Goal: Task Accomplishment & Management: Use online tool/utility

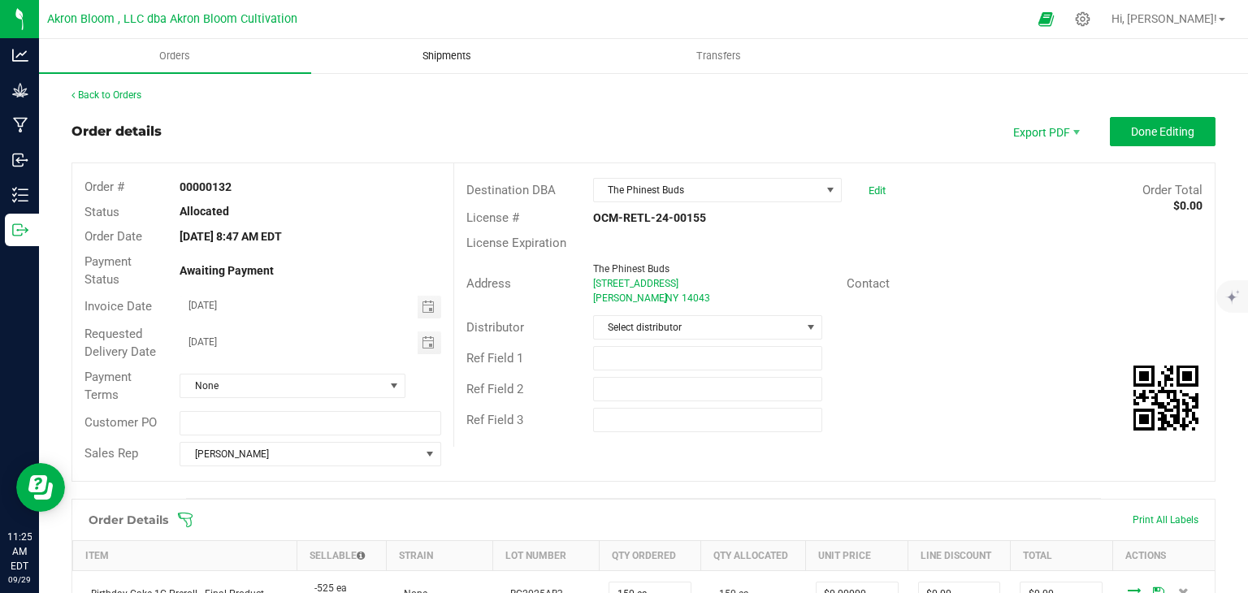
click at [487, 57] on span "Shipments" at bounding box center [446, 56] width 93 height 15
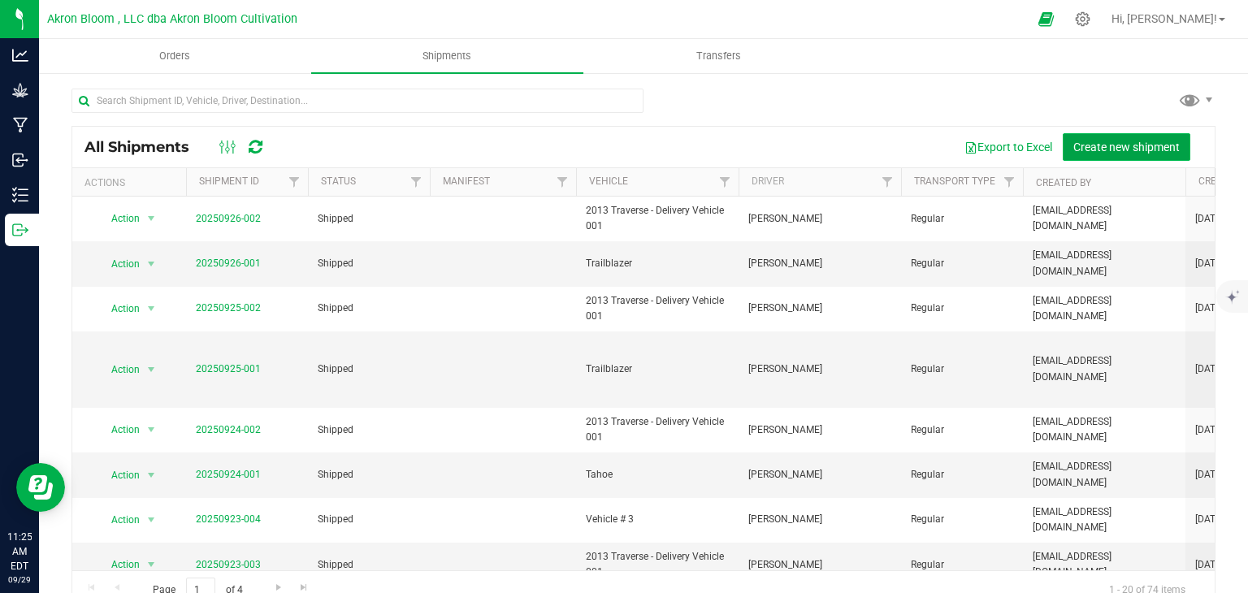
click at [1114, 143] on span "Create new shipment" at bounding box center [1126, 147] width 106 height 13
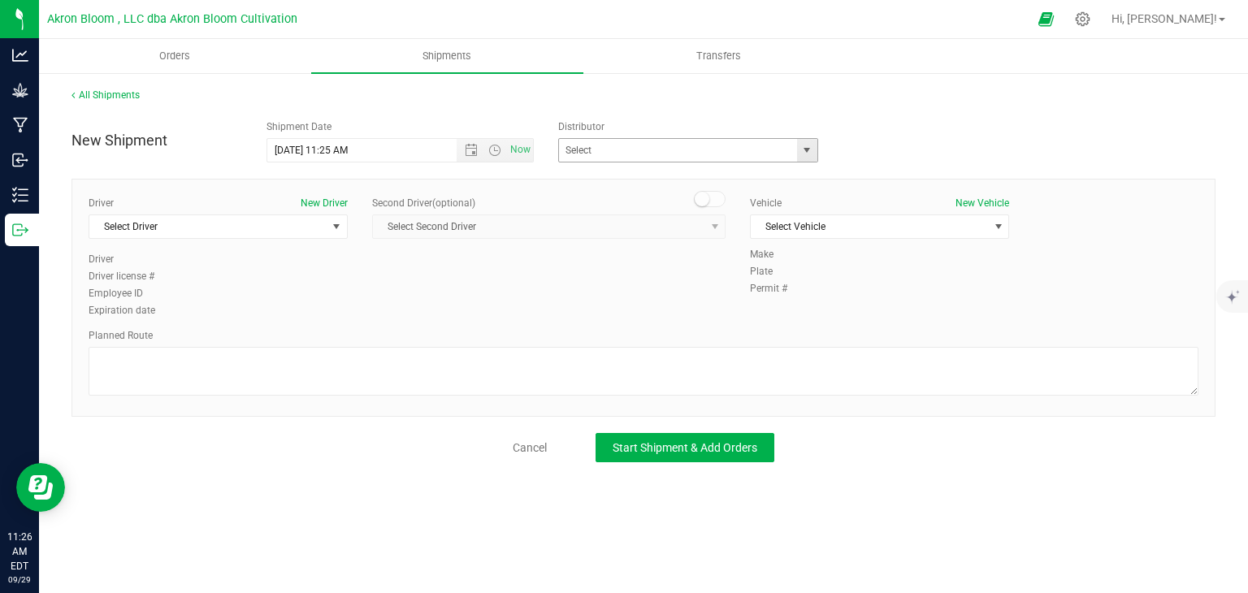
click at [813, 150] on span "select" at bounding box center [806, 150] width 13 height 13
click at [784, 180] on li "Akron Bloom, LLC dba Akron Bloom Distribution" at bounding box center [688, 178] width 258 height 24
type input "Akron Bloom, LLC dba Akron Bloom Distribution"
click at [339, 223] on span "select" at bounding box center [336, 226] width 13 height 13
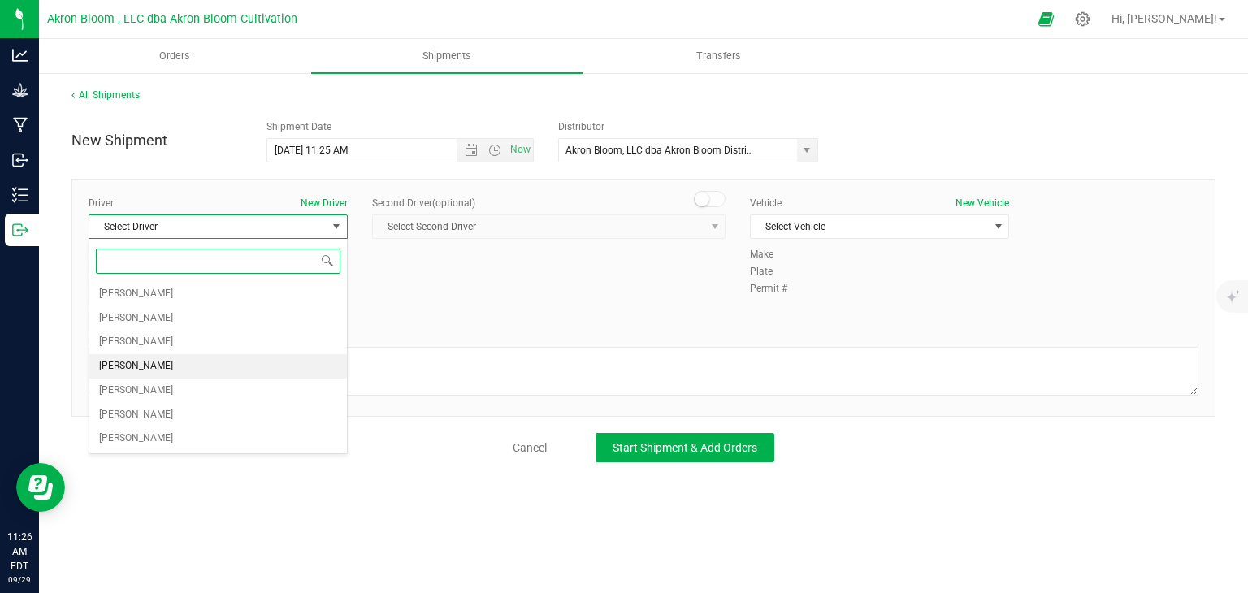
click at [278, 367] on li "[PERSON_NAME]" at bounding box center [217, 366] width 257 height 24
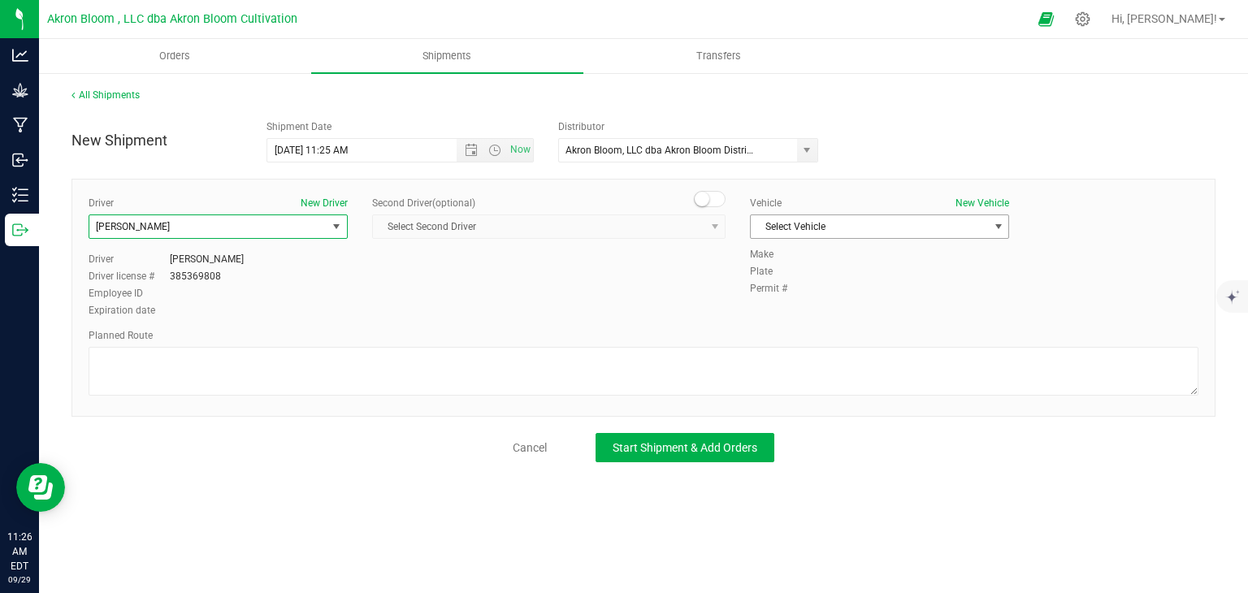
click at [996, 227] on span "select" at bounding box center [998, 226] width 13 height 13
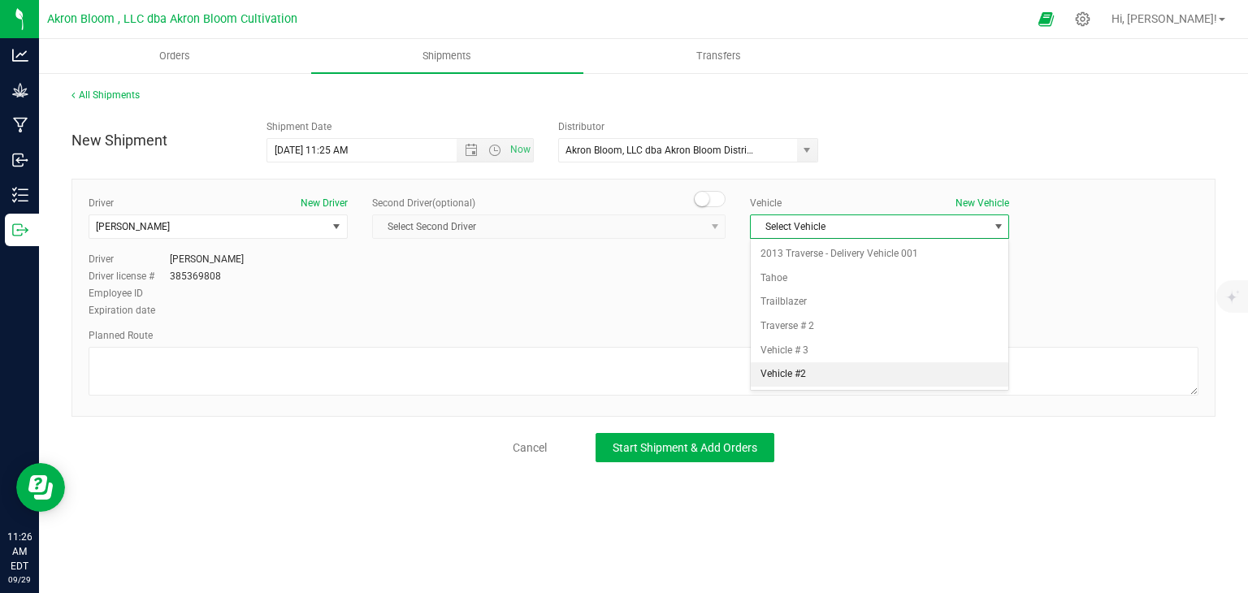
click at [936, 378] on li "Vehicle #2" at bounding box center [878, 374] width 257 height 24
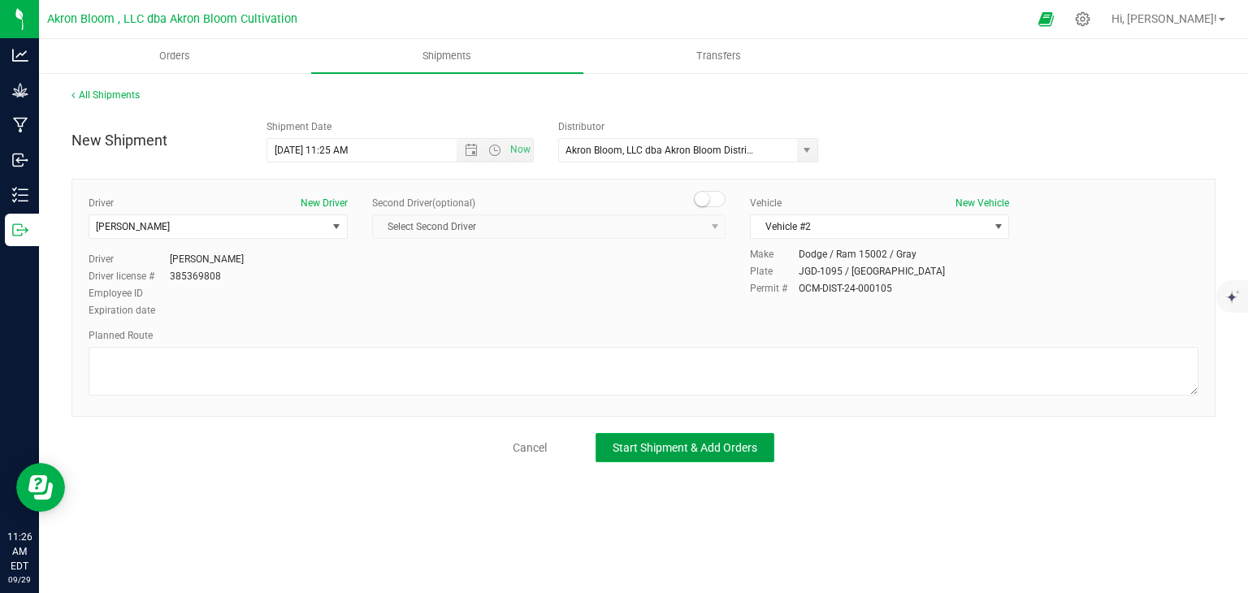
click at [677, 448] on span "Start Shipment & Add Orders" at bounding box center [684, 447] width 145 height 13
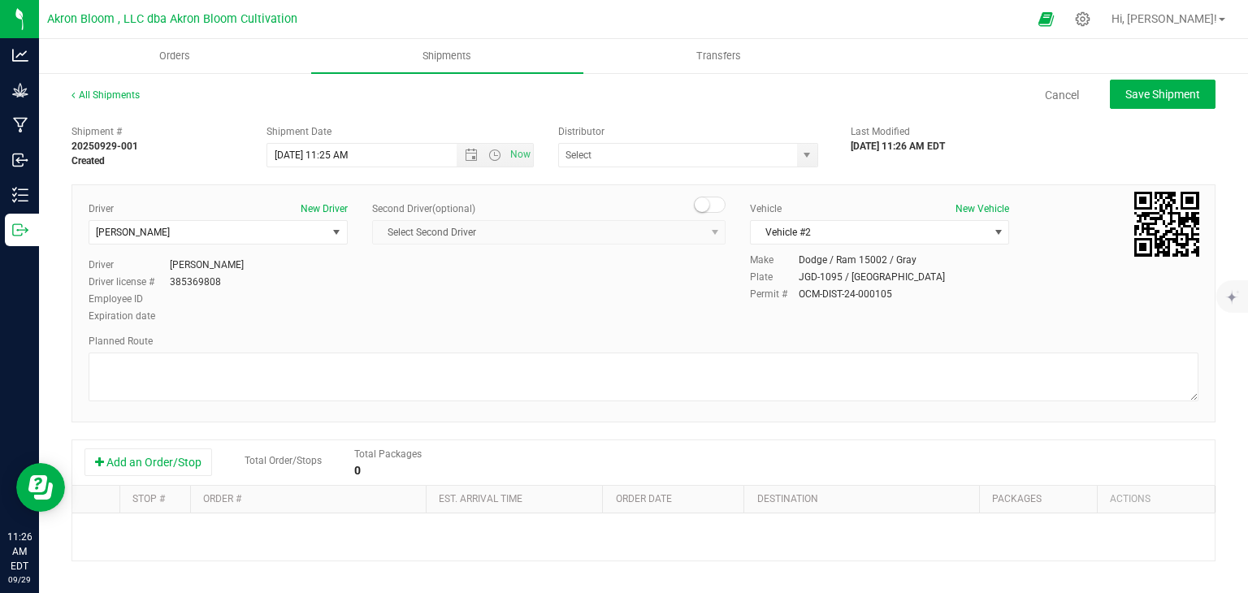
type input "Akron Bloom, LLC dba Akron Bloom Distribution"
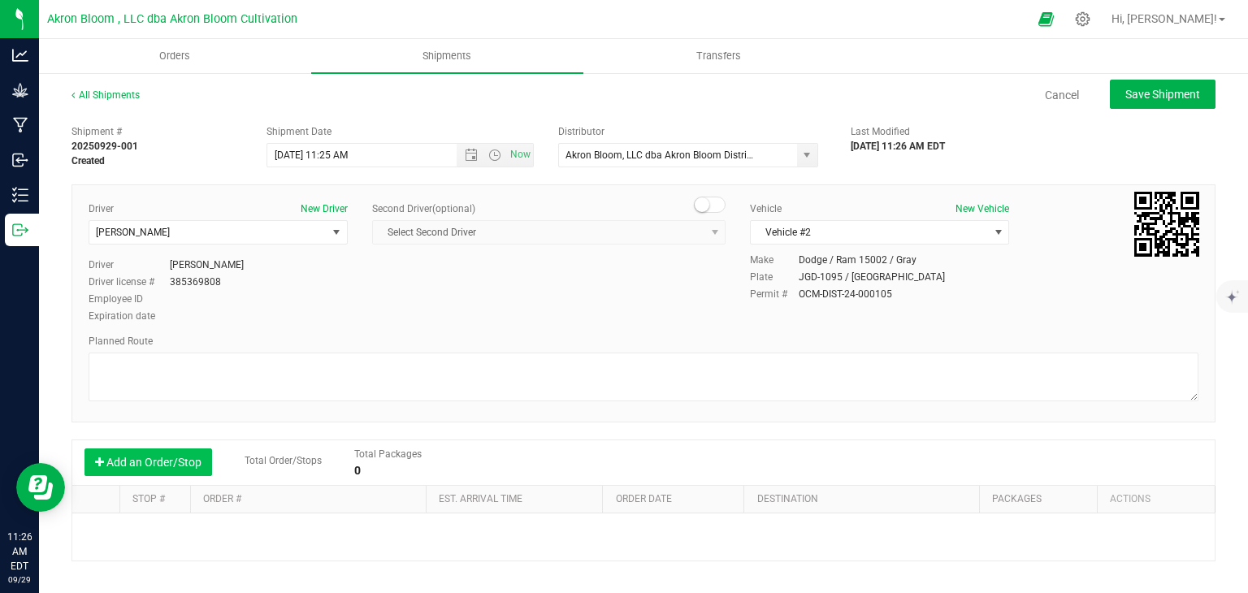
click at [140, 456] on button "Add an Order/Stop" at bounding box center [148, 462] width 128 height 28
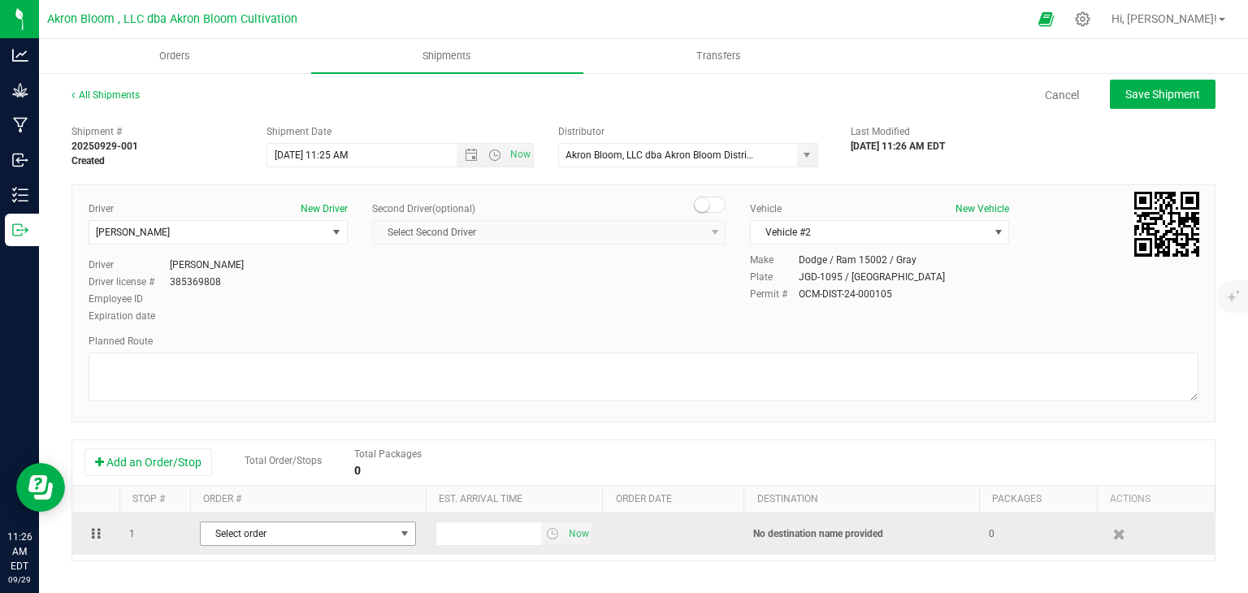
click at [407, 529] on span "select" at bounding box center [404, 533] width 13 height 13
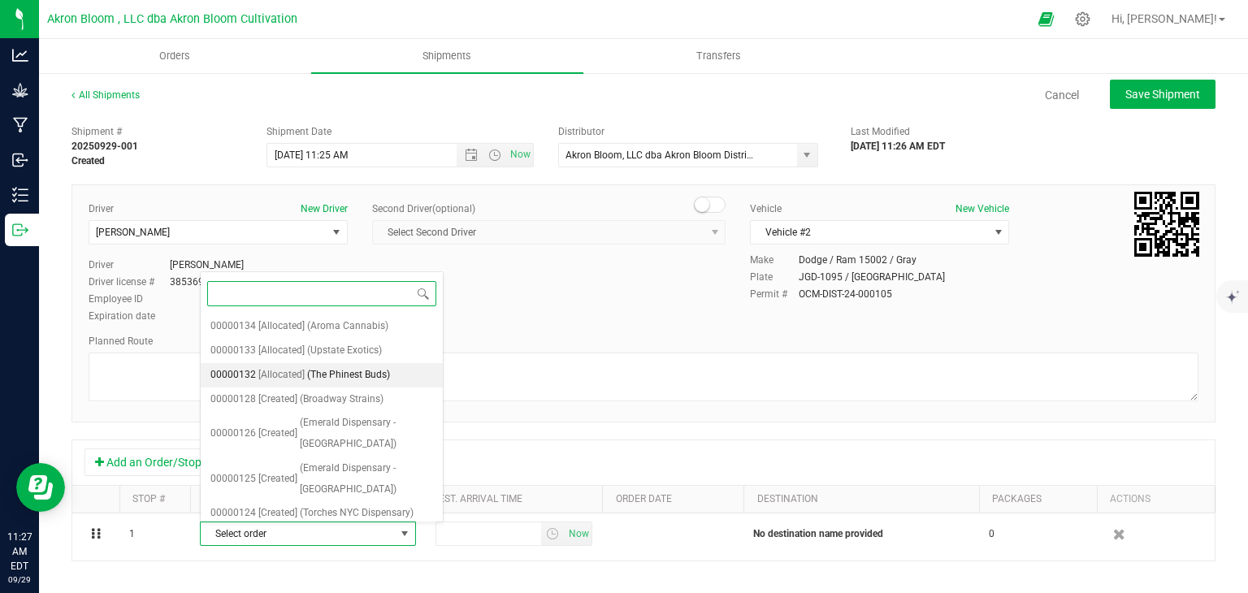
click at [299, 373] on span "[Allocated]" at bounding box center [281, 375] width 46 height 21
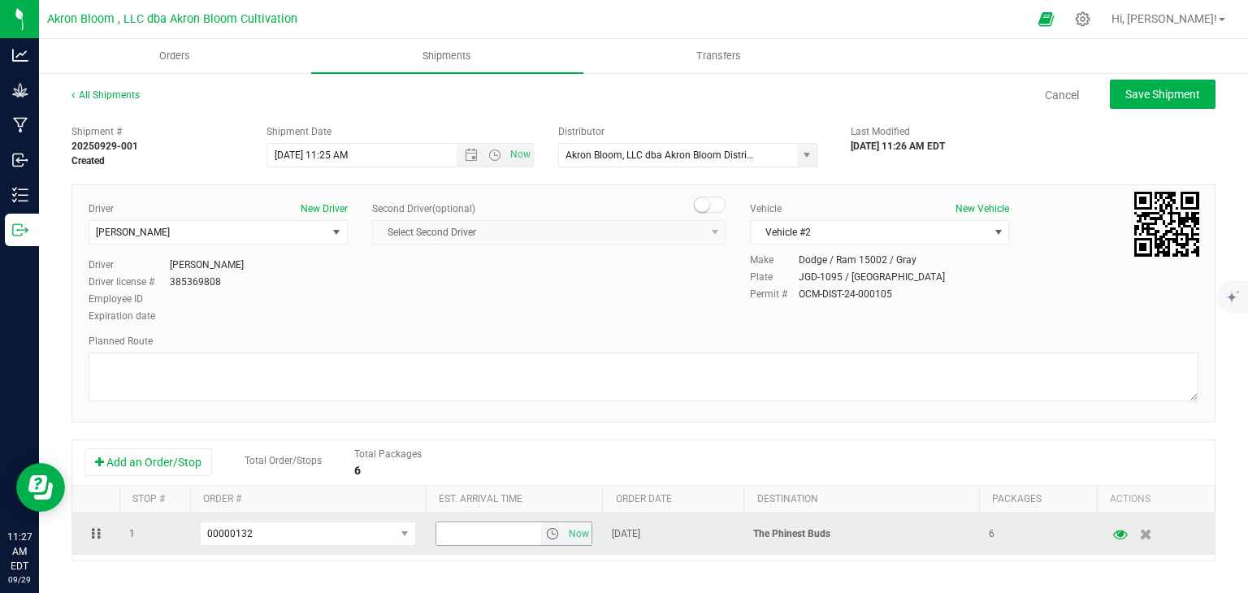
click at [446, 531] on input "text" at bounding box center [489, 533] width 106 height 23
type input "12:00 PM"
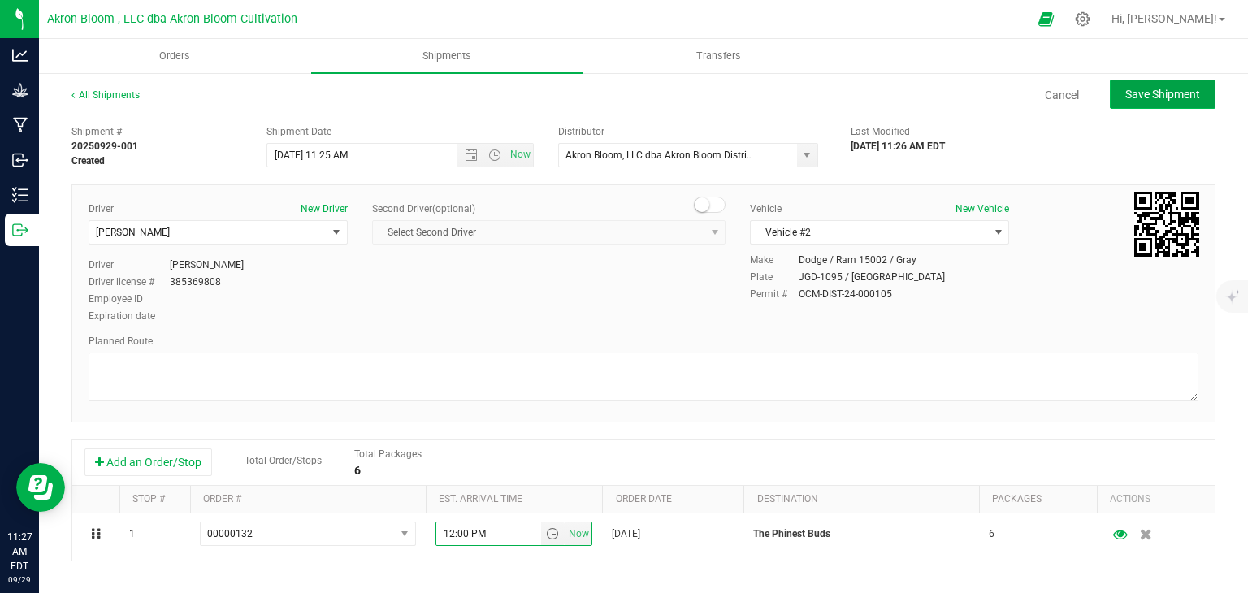
click at [1148, 93] on span "Save Shipment" at bounding box center [1162, 94] width 75 height 13
type input "[DATE] 3:25 PM"
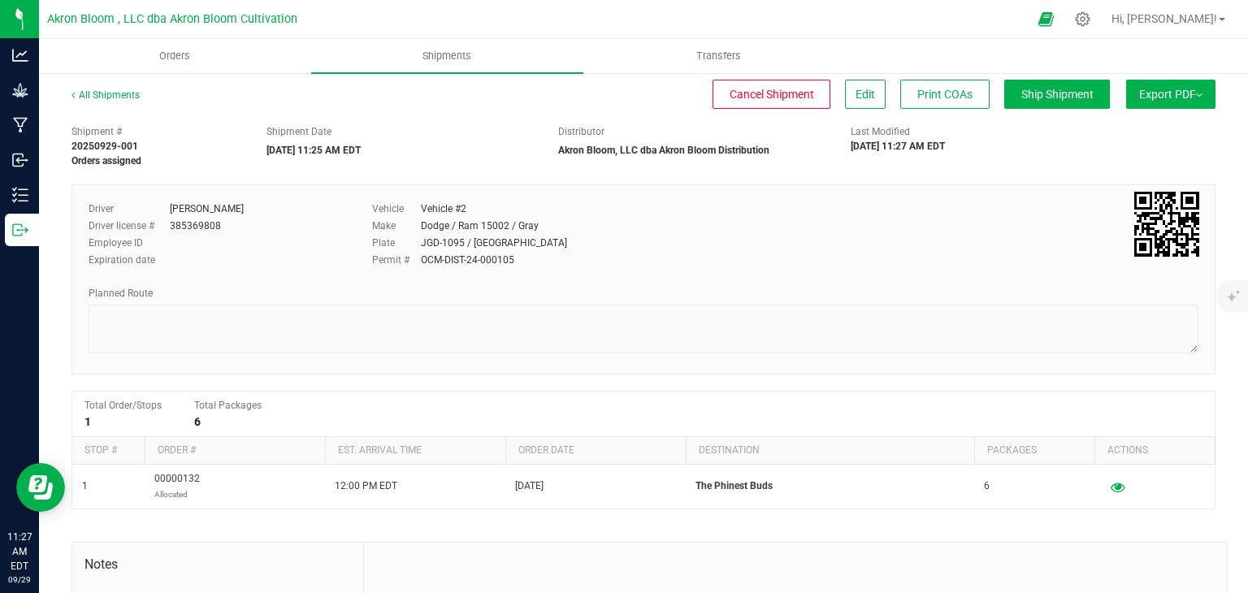
click at [1154, 97] on span "Export PDF" at bounding box center [1170, 94] width 63 height 13
click at [1152, 149] on span "Manifest by Lot" at bounding box center [1128, 154] width 67 height 11
click at [85, 93] on link "All Shipments" at bounding box center [105, 94] width 68 height 11
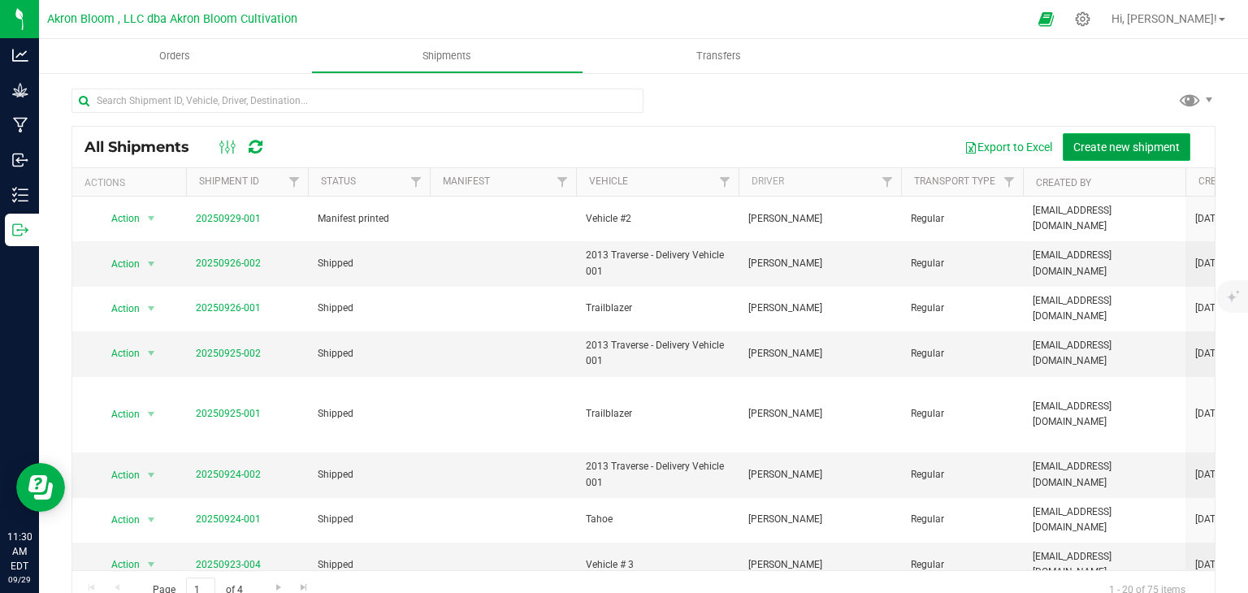
click at [1132, 142] on span "Create new shipment" at bounding box center [1126, 147] width 106 height 13
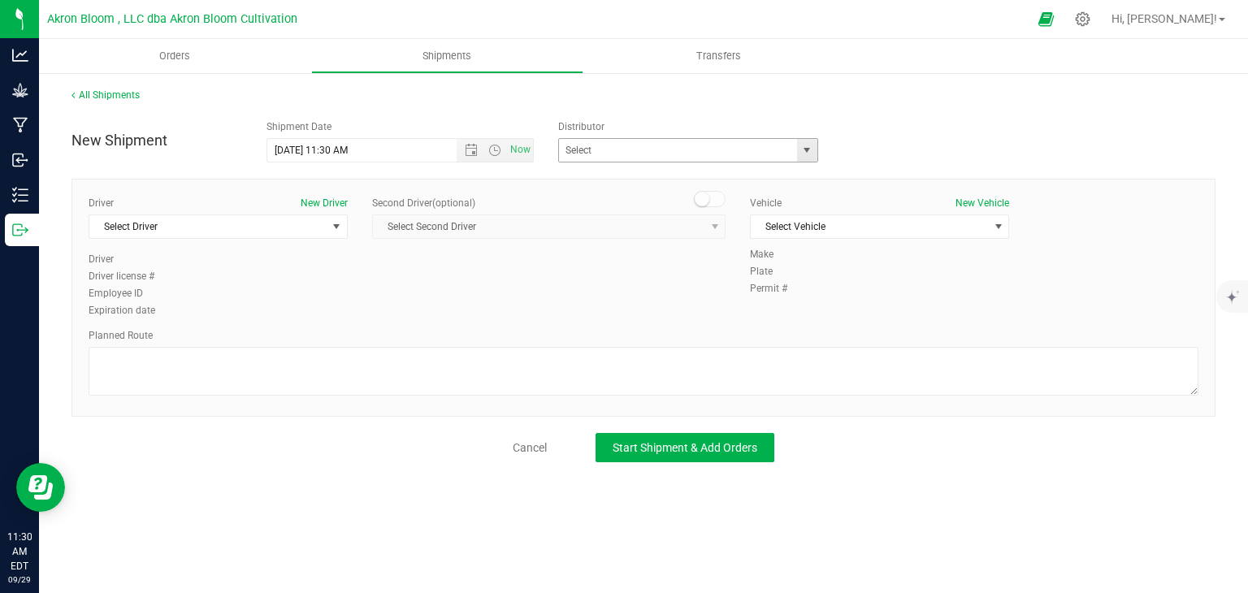
click at [804, 149] on span "select" at bounding box center [806, 150] width 13 height 13
click at [778, 178] on li "Akron Bloom, LLC dba Akron Bloom Distribution" at bounding box center [688, 178] width 258 height 24
type input "Akron Bloom, LLC dba Akron Bloom Distribution"
click at [336, 226] on span "select" at bounding box center [336, 226] width 13 height 13
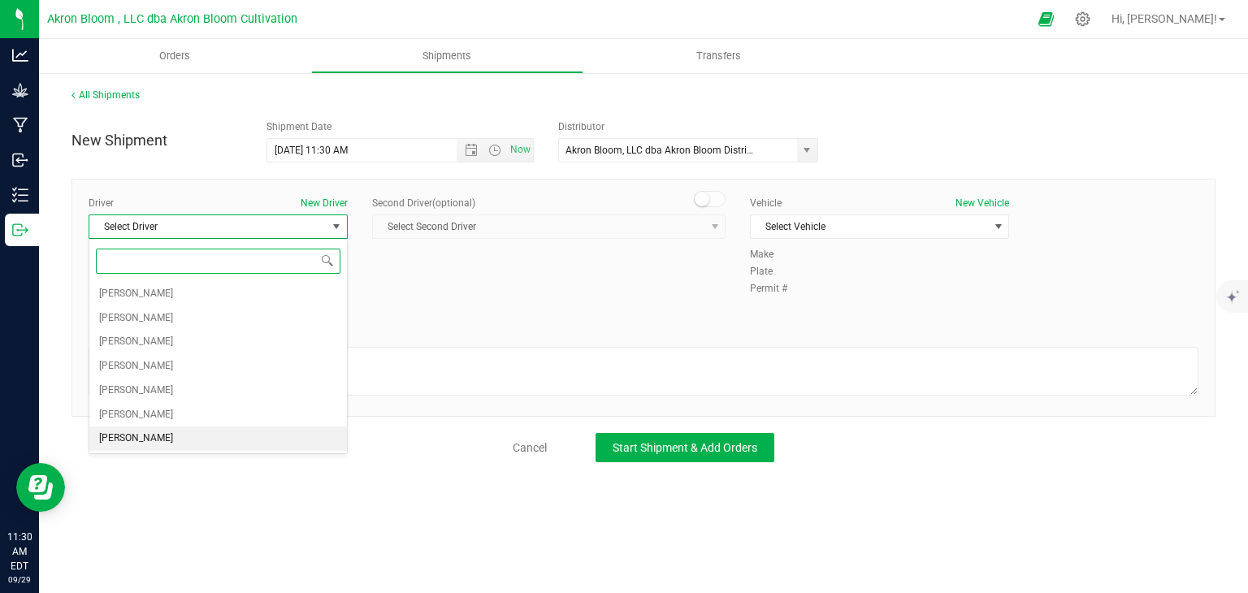
click at [279, 445] on li "[PERSON_NAME]" at bounding box center [217, 438] width 257 height 24
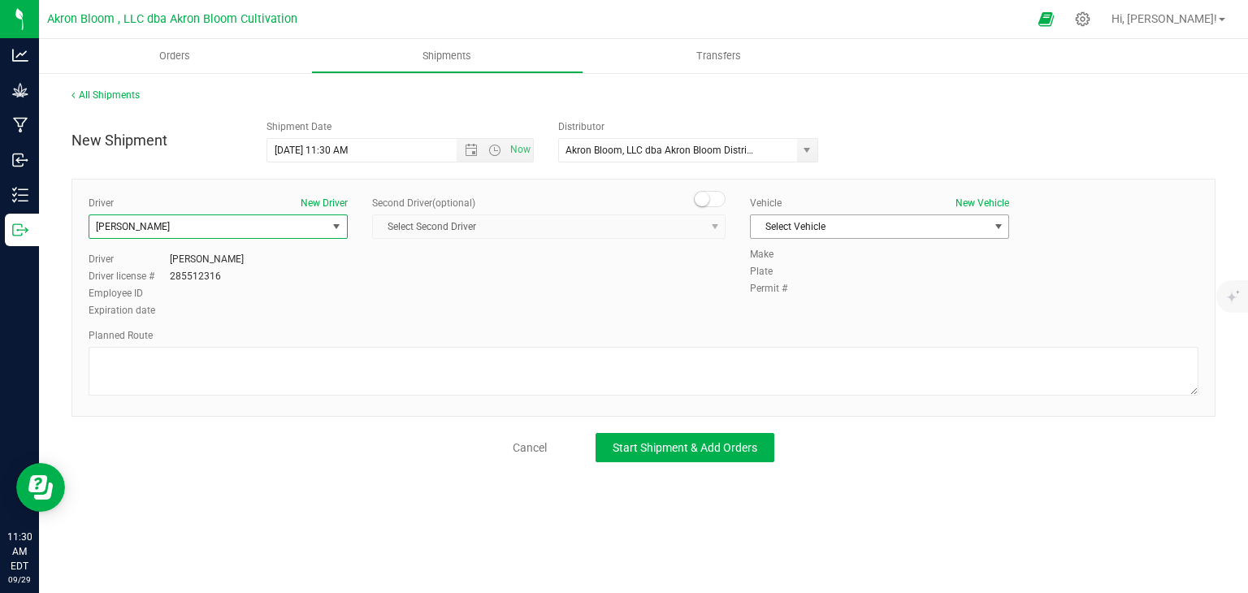
click at [997, 222] on span "select" at bounding box center [998, 226] width 13 height 13
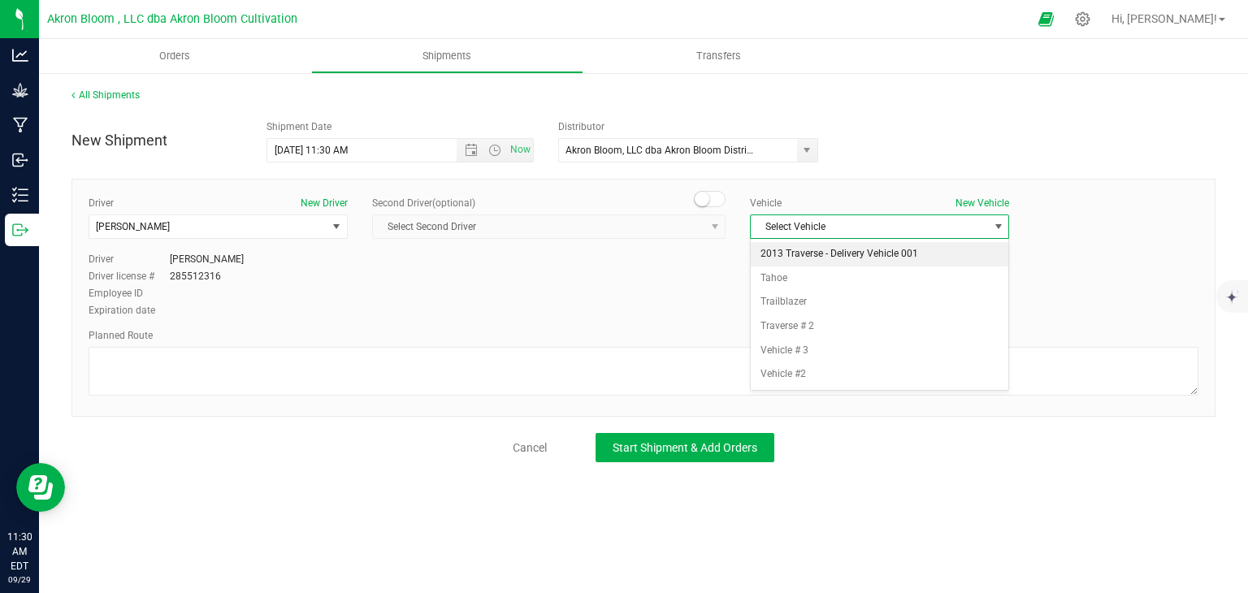
click at [976, 250] on li "2013 Traverse - Delivery Vehicle 001" at bounding box center [878, 254] width 257 height 24
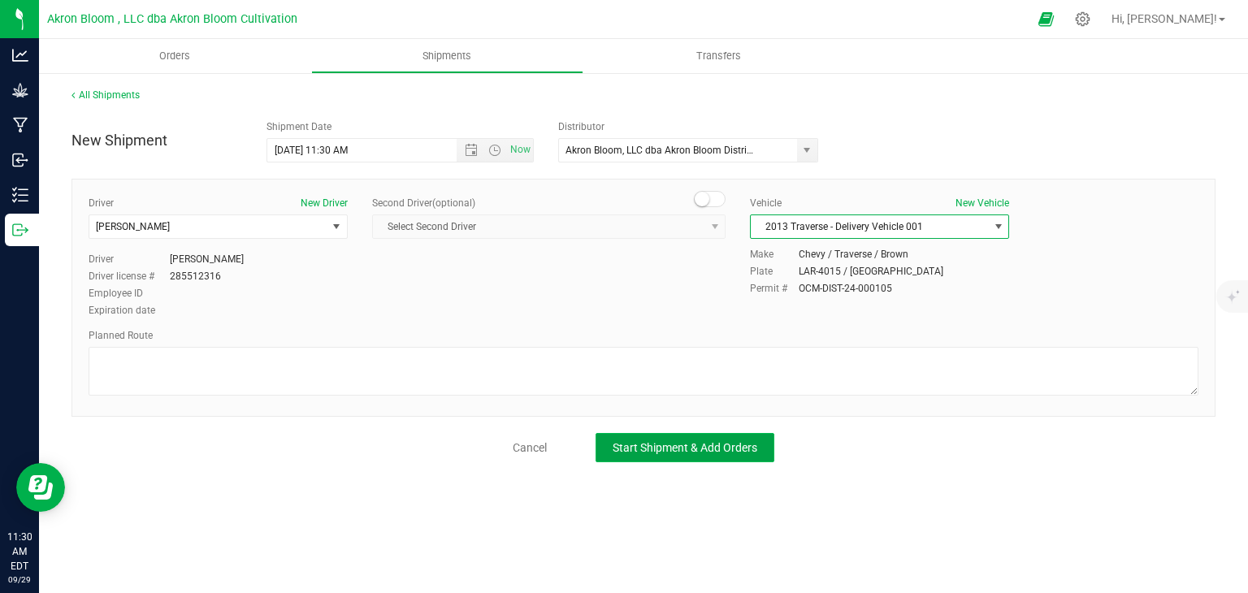
click at [746, 441] on span "Start Shipment & Add Orders" at bounding box center [684, 447] width 145 height 13
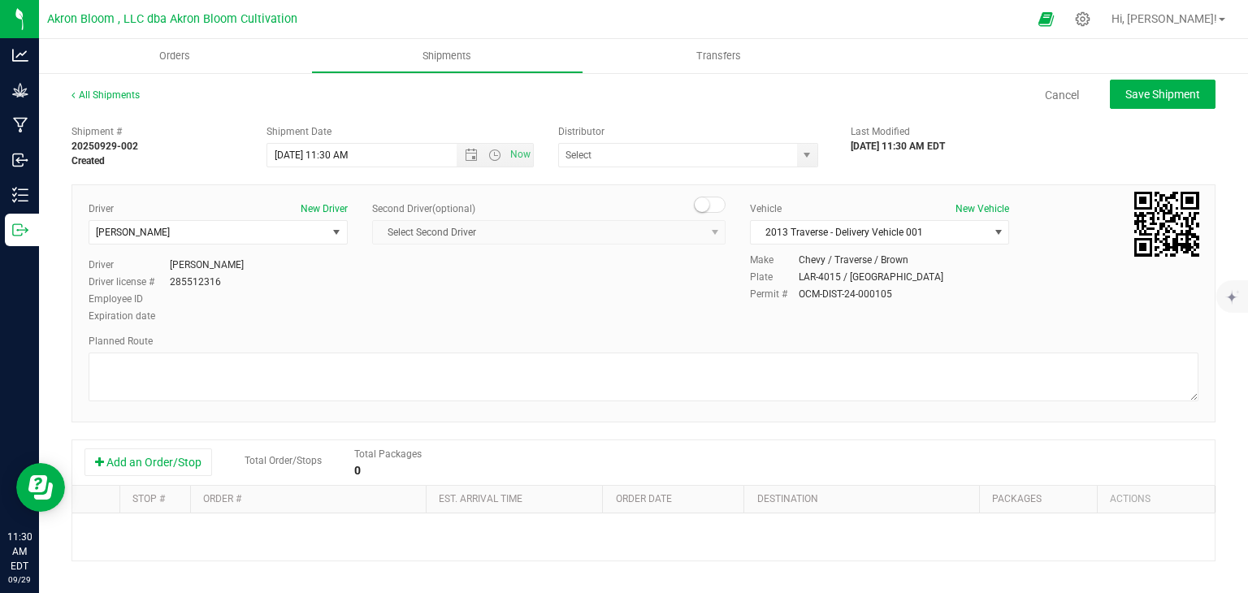
type input "Akron Bloom, LLC dba Akron Bloom Distribution"
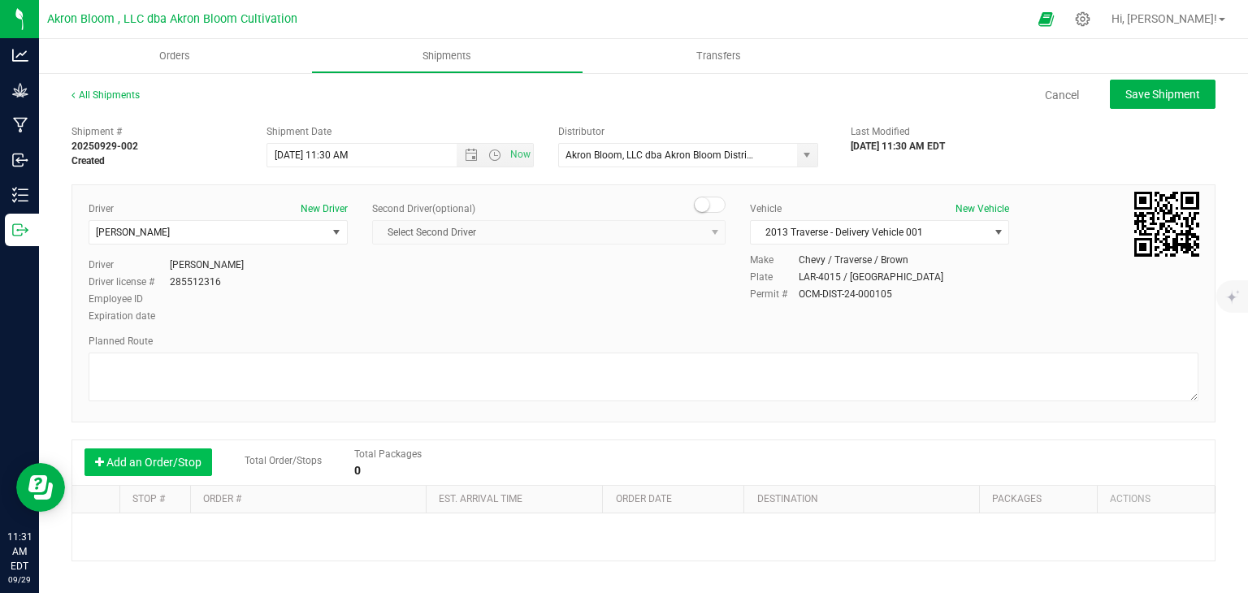
click at [179, 465] on button "Add an Order/Stop" at bounding box center [148, 462] width 128 height 28
click at [141, 464] on button "Add an Order/Stop" at bounding box center [148, 462] width 128 height 28
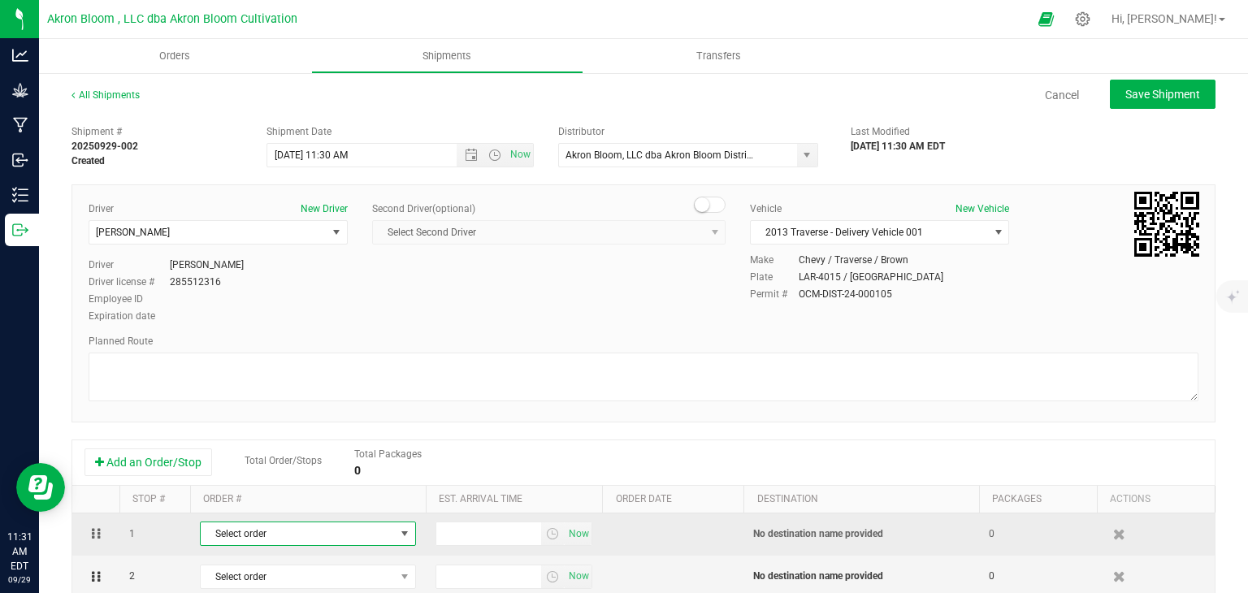
click at [404, 530] on span "select" at bounding box center [404, 533] width 13 height 13
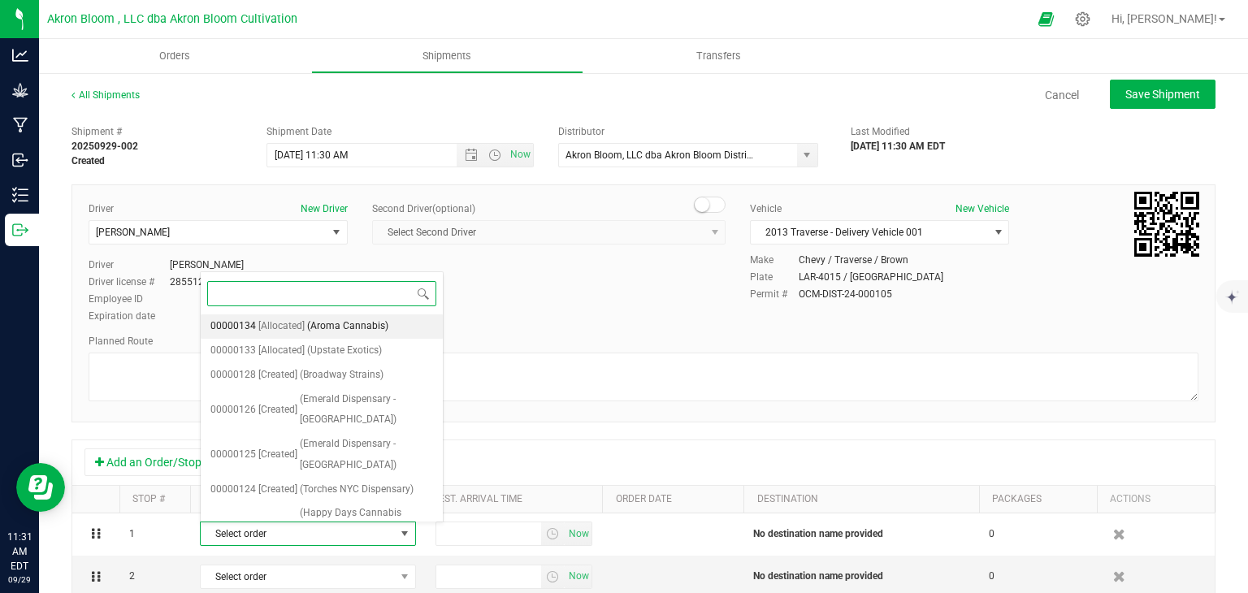
click at [370, 322] on span "(Aroma Cannabis)" at bounding box center [347, 326] width 81 height 21
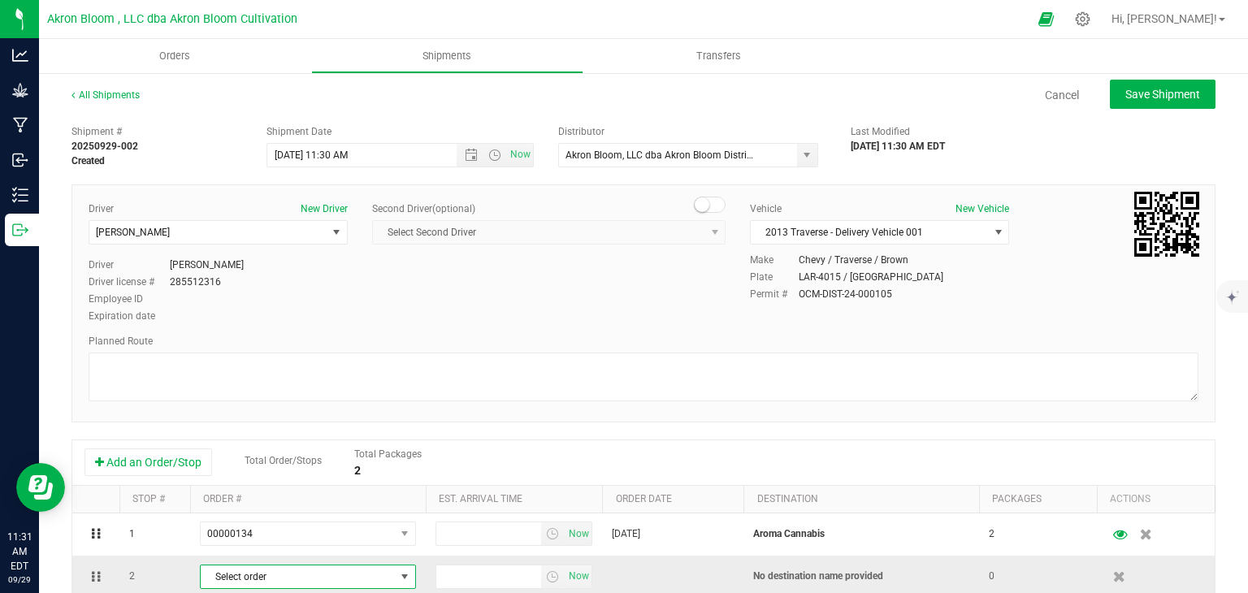
click at [403, 580] on span "select" at bounding box center [404, 576] width 13 height 13
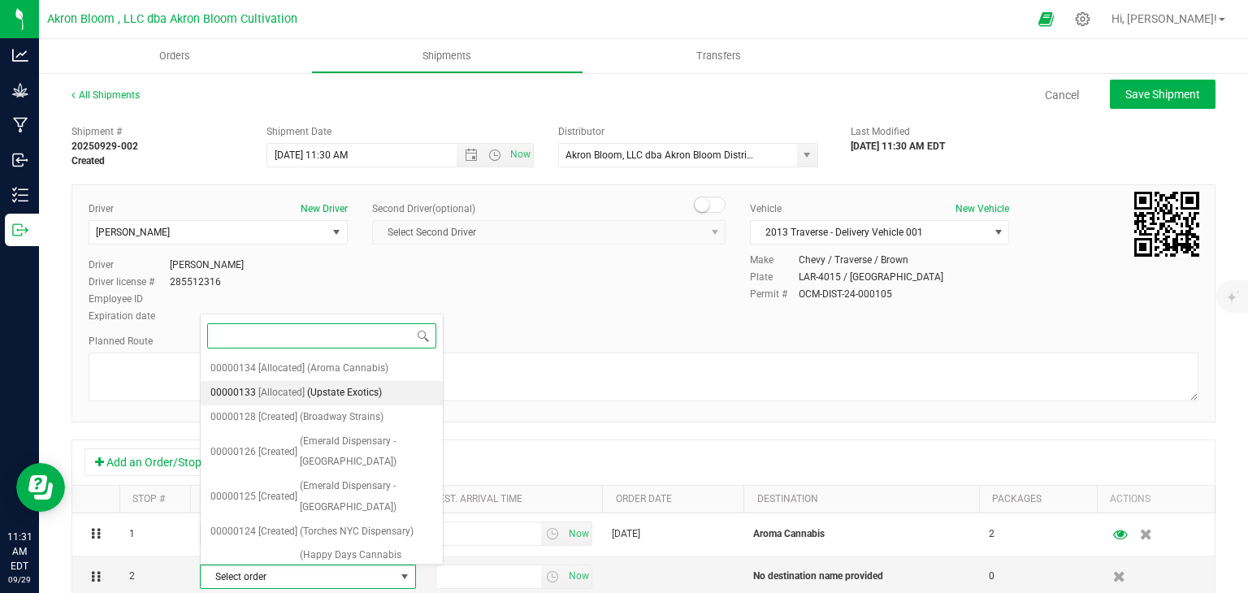
click at [378, 393] on span "(Upstate Exotics)" at bounding box center [344, 393] width 75 height 21
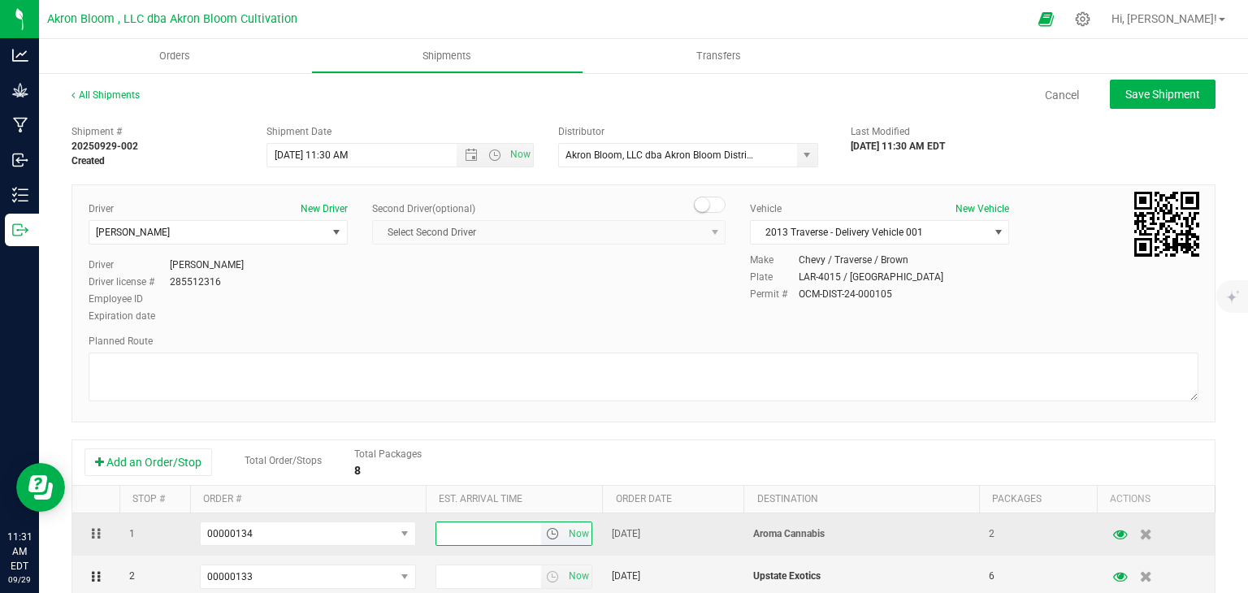
click at [451, 524] on input "text" at bounding box center [489, 533] width 106 height 23
type input "12:00 PM"
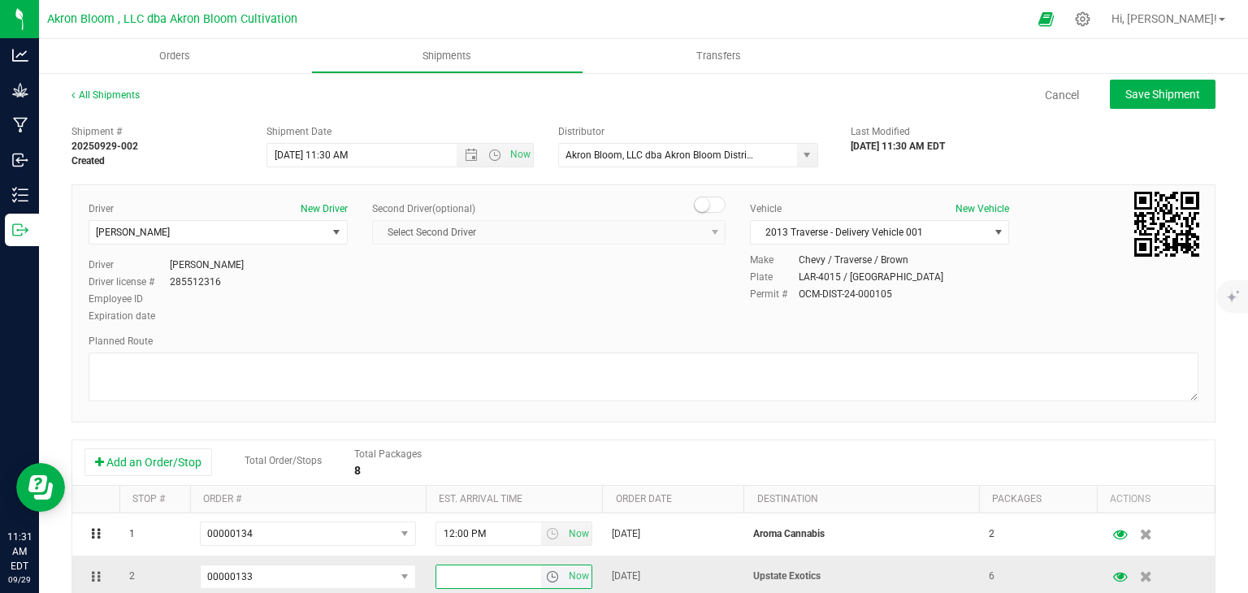
click at [448, 580] on input "text" at bounding box center [489, 576] width 106 height 23
type input "12:30 PM"
click at [1183, 88] on span "Save Shipment" at bounding box center [1162, 94] width 75 height 13
type input "[DATE] 3:30 PM"
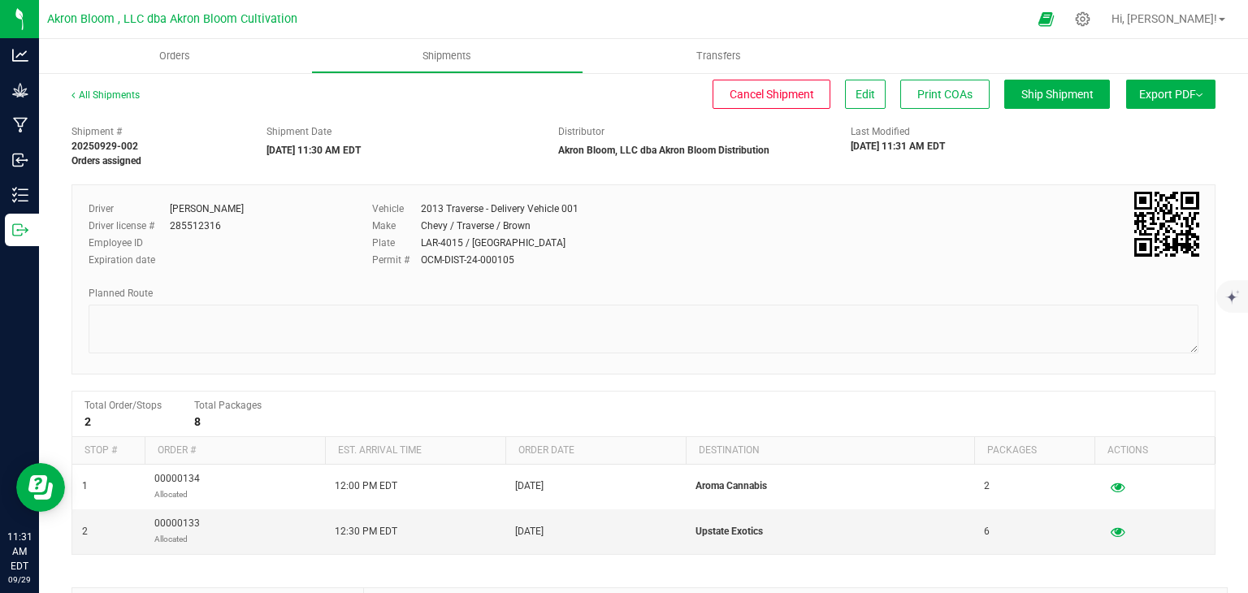
click at [1167, 103] on button "Export PDF" at bounding box center [1170, 94] width 89 height 29
click at [1142, 149] on span "Manifest by Lot" at bounding box center [1128, 154] width 67 height 11
